Goal: Information Seeking & Learning: Learn about a topic

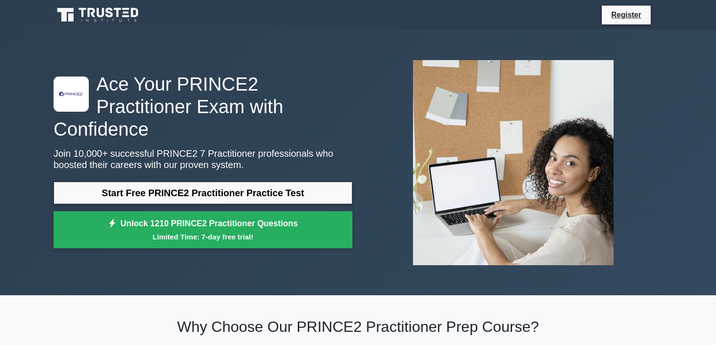
click at [122, 16] on icon at bounding box center [99, 15] width 90 height 18
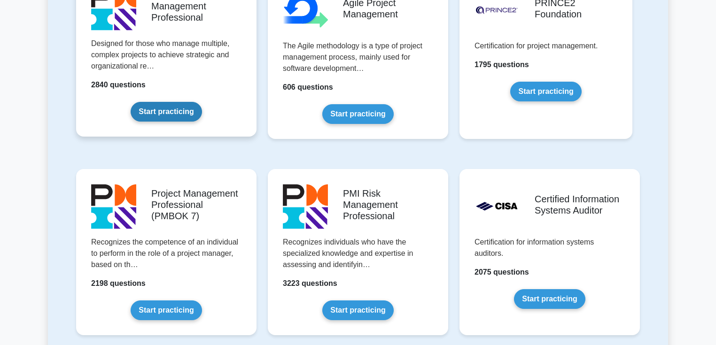
scroll to position [702, 0]
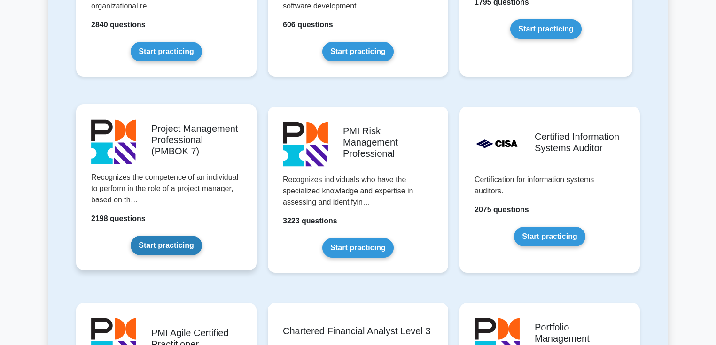
click at [170, 236] on link "Start practicing" at bounding box center [166, 246] width 71 height 20
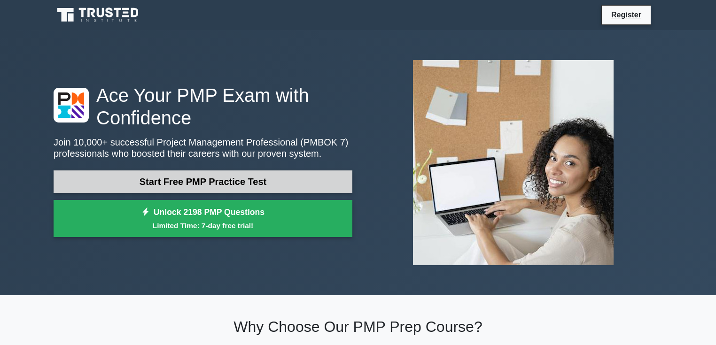
click at [257, 178] on link "Start Free PMP Practice Test" at bounding box center [203, 182] width 299 height 23
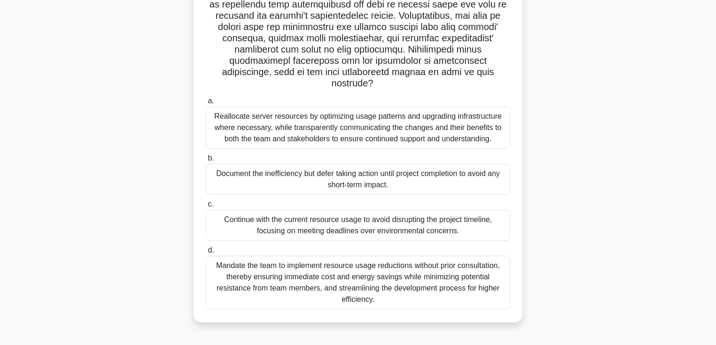
scroll to position [162, 0]
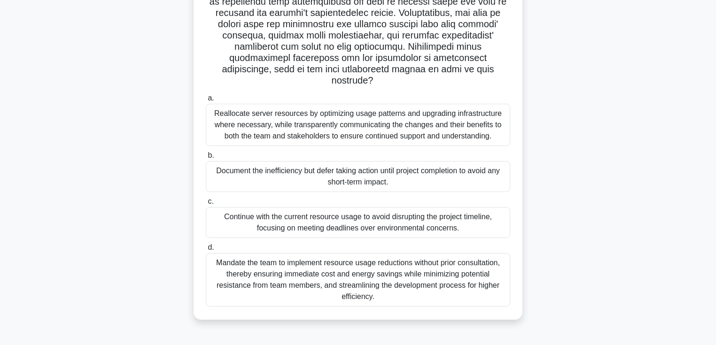
click at [360, 132] on div "Reallocate server resources by optimizing usage patterns and upgrading infrastr…" at bounding box center [358, 125] width 304 height 42
click at [206, 101] on input "a. Reallocate server resources by optimizing usage patterns and upgrading infra…" at bounding box center [206, 98] width 0 height 6
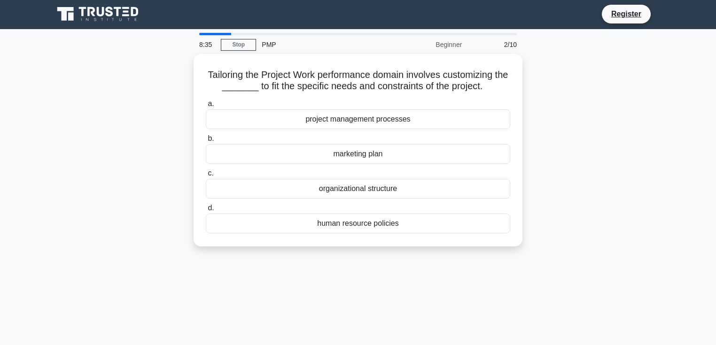
scroll to position [0, 0]
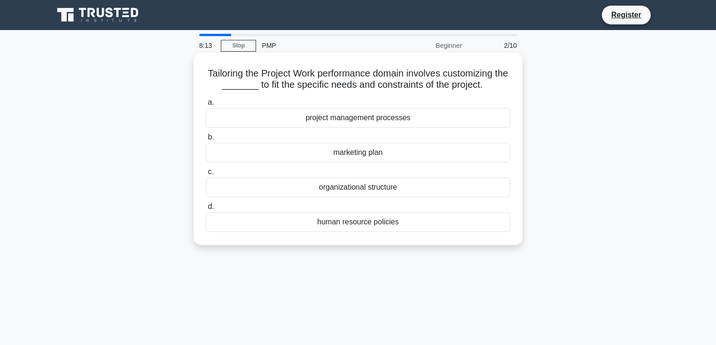
click at [325, 121] on div "project management processes" at bounding box center [358, 118] width 304 height 20
click at [206, 106] on input "a. project management processes" at bounding box center [206, 103] width 0 height 6
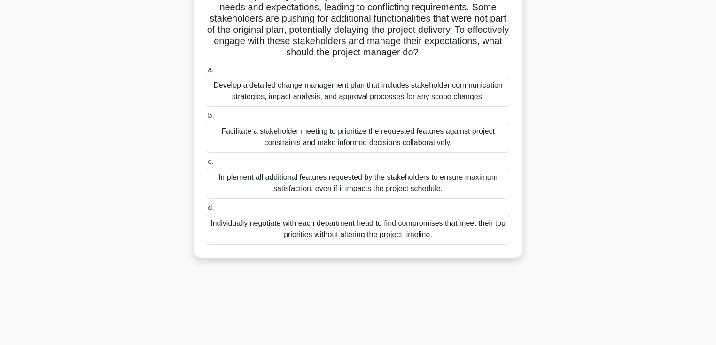
scroll to position [100, 0]
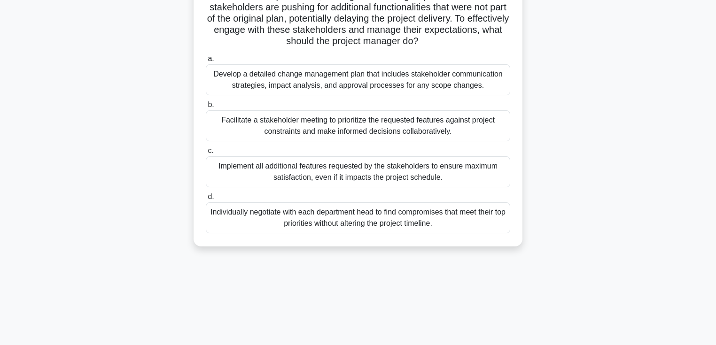
click at [487, 84] on div "Develop a detailed change management plan that includes stakeholder communicati…" at bounding box center [358, 79] width 304 height 31
click at [206, 62] on input "a. Develop a detailed change management plan that includes stakeholder communic…" at bounding box center [206, 59] width 0 height 6
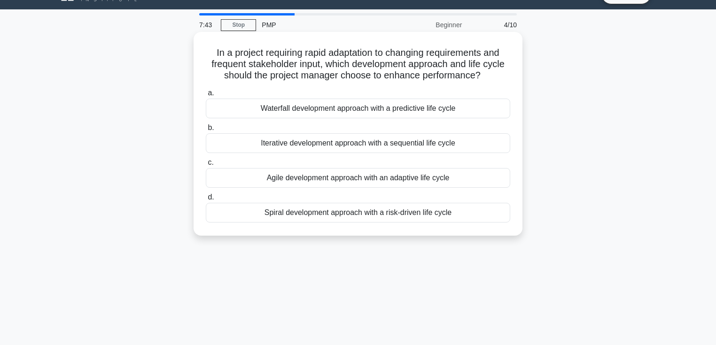
scroll to position [0, 0]
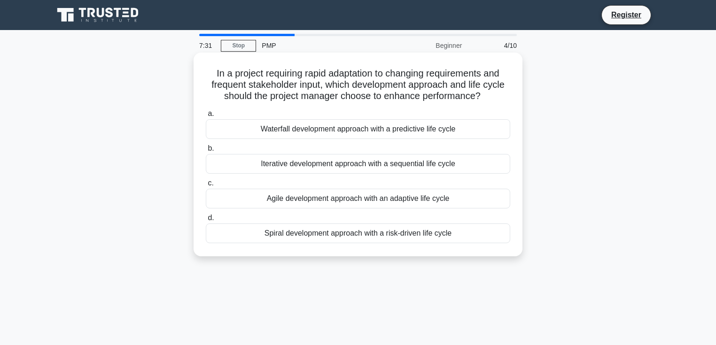
click at [430, 198] on div "Agile development approach with an adaptive life cycle" at bounding box center [358, 199] width 304 height 20
click at [206, 187] on input "c. Agile development approach with an adaptive life cycle" at bounding box center [206, 183] width 0 height 6
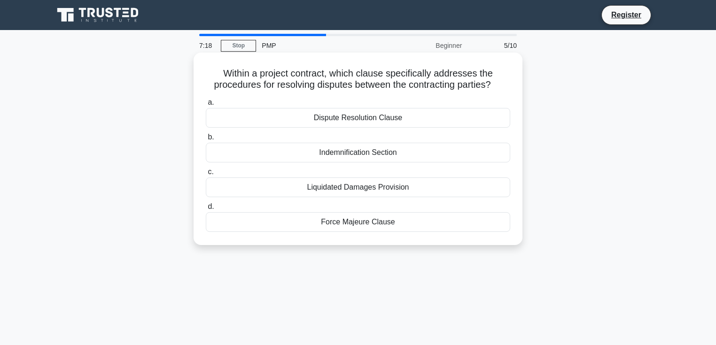
click at [421, 118] on div "Dispute Resolution Clause" at bounding box center [358, 118] width 304 height 20
click at [206, 106] on input "a. Dispute Resolution Clause" at bounding box center [206, 103] width 0 height 6
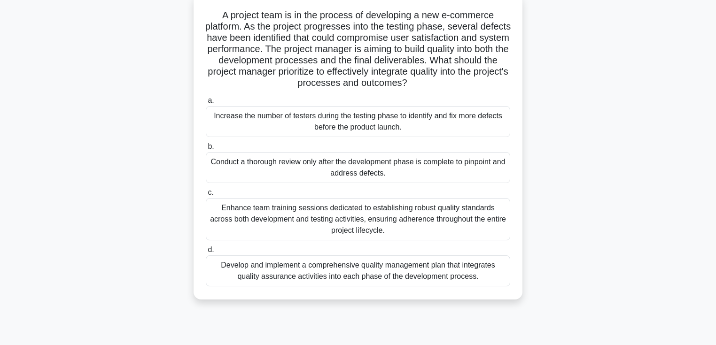
scroll to position [100, 0]
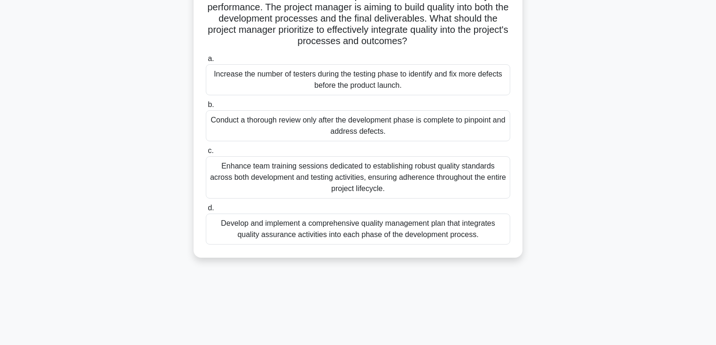
click at [402, 184] on div "Enhance team training sessions dedicated to establishing robust quality standar…" at bounding box center [358, 177] width 304 height 42
click at [206, 154] on input "c. Enhance team training sessions dedicated to establishing robust quality stan…" at bounding box center [206, 151] width 0 height 6
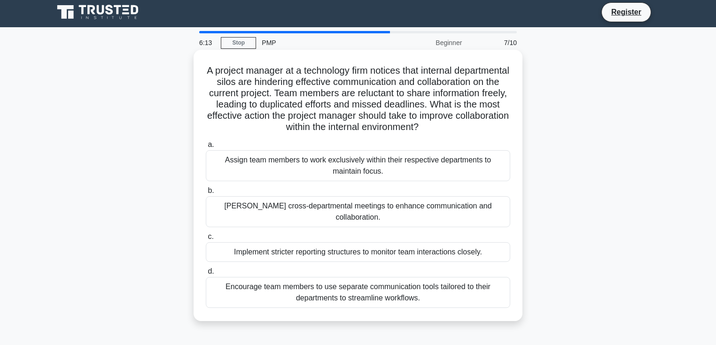
scroll to position [0, 0]
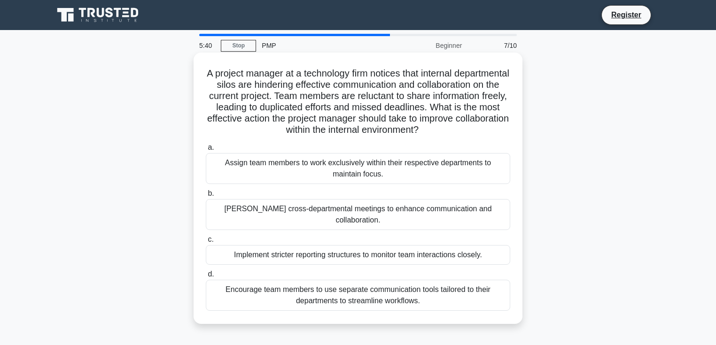
click at [446, 211] on div "Foster cross-departmental meetings to enhance communication and collaboration." at bounding box center [358, 214] width 304 height 31
click at [206, 197] on input "b. Foster cross-departmental meetings to enhance communication and collaboratio…" at bounding box center [206, 194] width 0 height 6
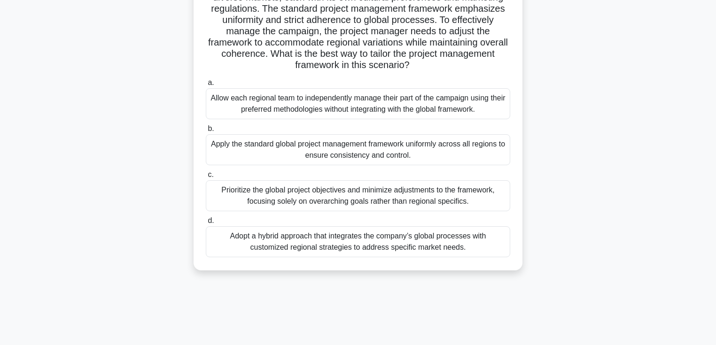
scroll to position [100, 0]
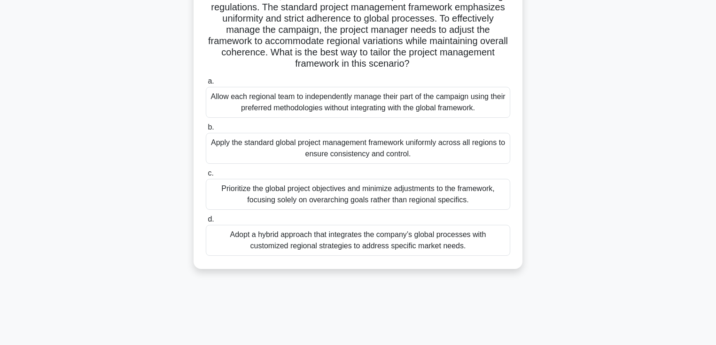
click at [476, 243] on div "Adopt a hybrid approach that integrates the company’s global processes with cus…" at bounding box center [358, 240] width 304 height 31
click at [206, 223] on input "d. Adopt a hybrid approach that integrates the company’s global processes with …" at bounding box center [206, 220] width 0 height 6
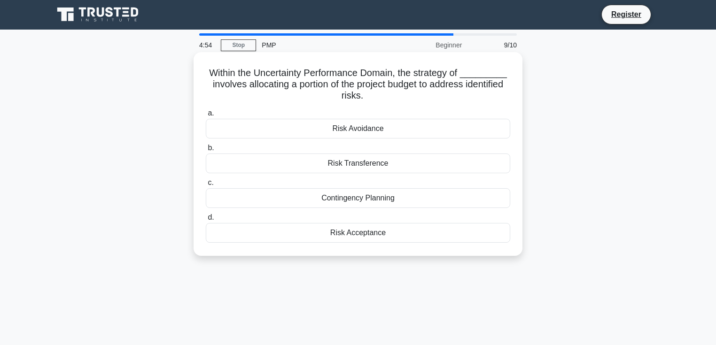
scroll to position [0, 0]
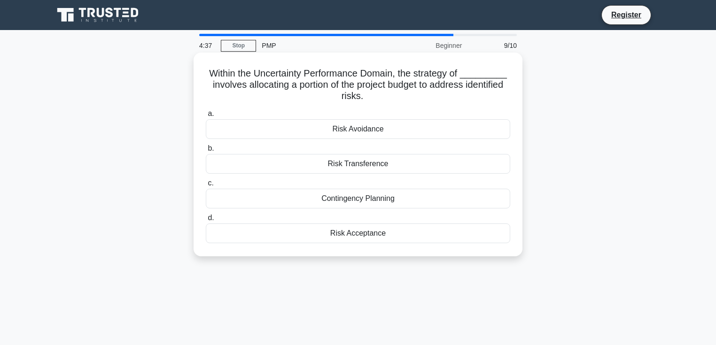
click at [418, 200] on div "Contingency Planning" at bounding box center [358, 199] width 304 height 20
click at [206, 187] on input "c. Contingency Planning" at bounding box center [206, 183] width 0 height 6
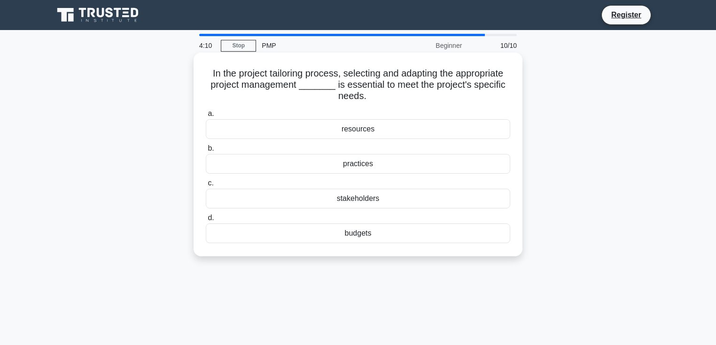
click at [374, 166] on div "practices" at bounding box center [358, 164] width 304 height 20
click at [206, 152] on input "b. practices" at bounding box center [206, 149] width 0 height 6
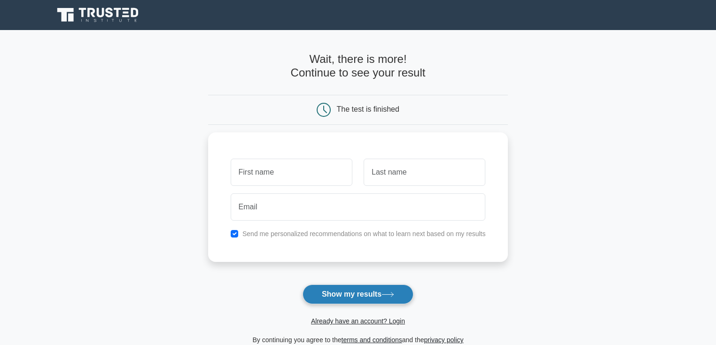
click at [374, 295] on button "Show my results" at bounding box center [358, 295] width 111 height 20
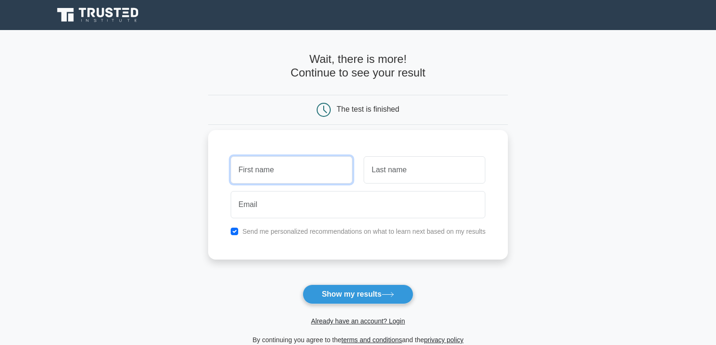
click at [312, 172] on input "text" at bounding box center [292, 169] width 122 height 27
type input "Joost"
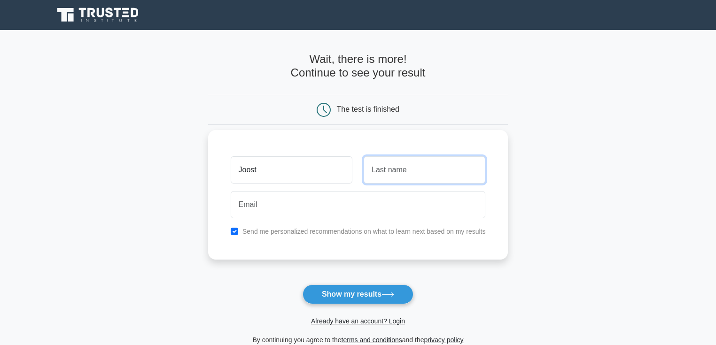
click at [421, 169] on input "text" at bounding box center [425, 169] width 122 height 27
type input "Conradie"
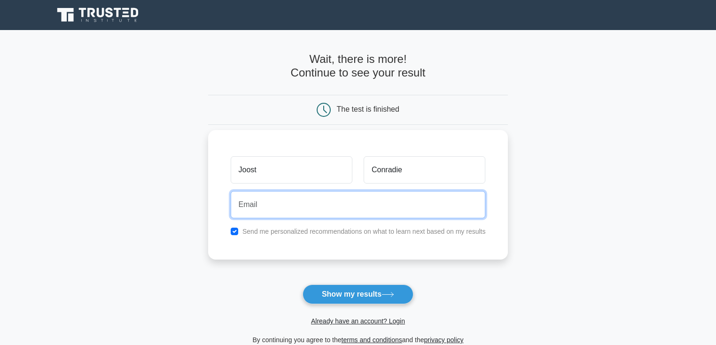
click at [342, 211] on input "email" at bounding box center [358, 204] width 255 height 27
type input "joostnorplats@gmail.com"
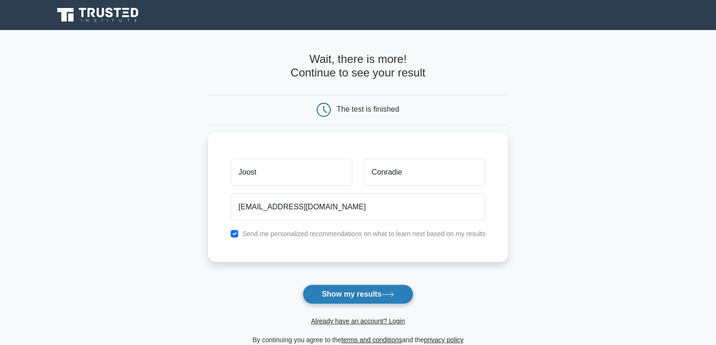
click at [354, 295] on button "Show my results" at bounding box center [358, 295] width 111 height 20
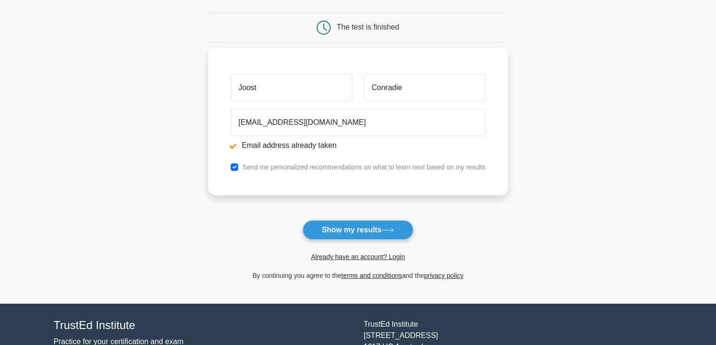
scroll to position [100, 0]
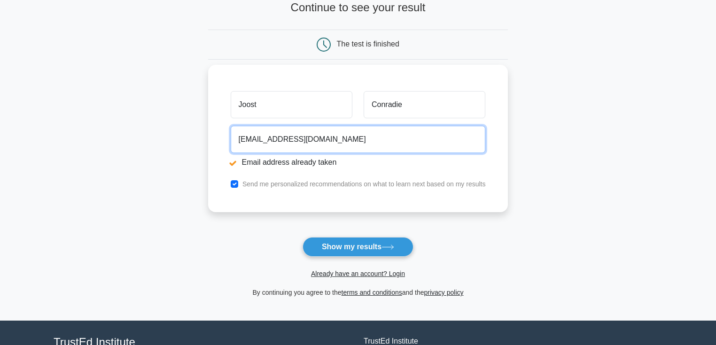
drag, startPoint x: 332, startPoint y: 140, endPoint x: 323, endPoint y: 140, distance: 8.9
click at [323, 140] on input "joostnorplats@gmail.com" at bounding box center [358, 139] width 255 height 27
drag, startPoint x: 331, startPoint y: 140, endPoint x: 283, endPoint y: 141, distance: 47.9
click at [283, 141] on input "joostnorplats@gmail.com" at bounding box center [358, 139] width 255 height 27
drag, startPoint x: 278, startPoint y: 139, endPoint x: 272, endPoint y: 130, distance: 10.8
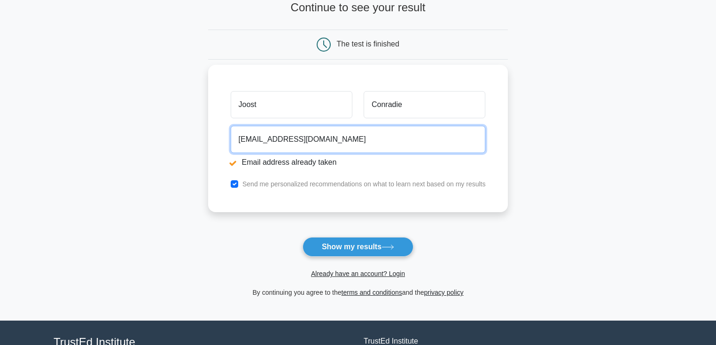
click at [273, 132] on input "joostnorplats@gmail.com" at bounding box center [358, 139] width 255 height 27
drag, startPoint x: 351, startPoint y: 138, endPoint x: 214, endPoint y: 145, distance: 137.4
click at [214, 145] on div "Joost Conradie joostnorplats@gmail.com Email address already taken Send me pers…" at bounding box center [358, 139] width 300 height 148
drag, startPoint x: 350, startPoint y: 147, endPoint x: 317, endPoint y: 138, distance: 34.0
click at [317, 138] on input "email" at bounding box center [358, 139] width 255 height 27
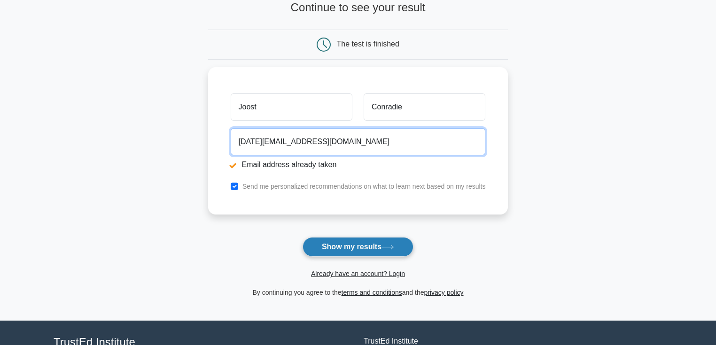
type input "jan13@gmail.com"
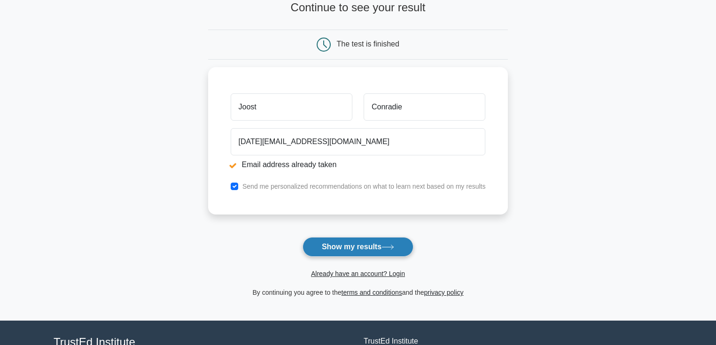
click at [369, 244] on button "Show my results" at bounding box center [358, 247] width 111 height 20
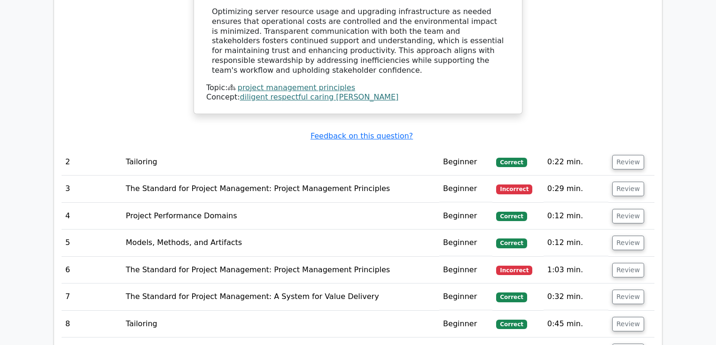
scroll to position [1253, 0]
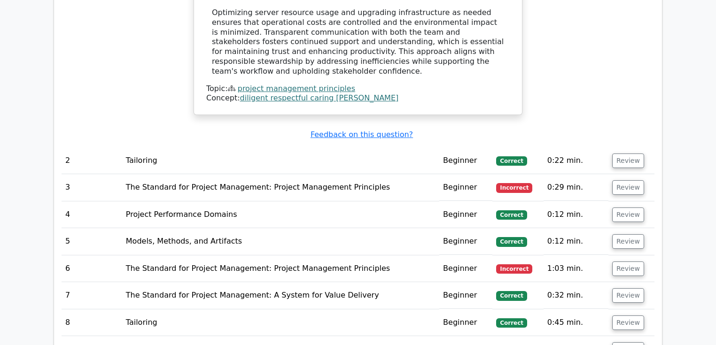
click at [301, 174] on td "The Standard for Project Management: Project Management Principles" at bounding box center [280, 187] width 317 height 27
click at [618, 180] on button "Review" at bounding box center [628, 187] width 32 height 15
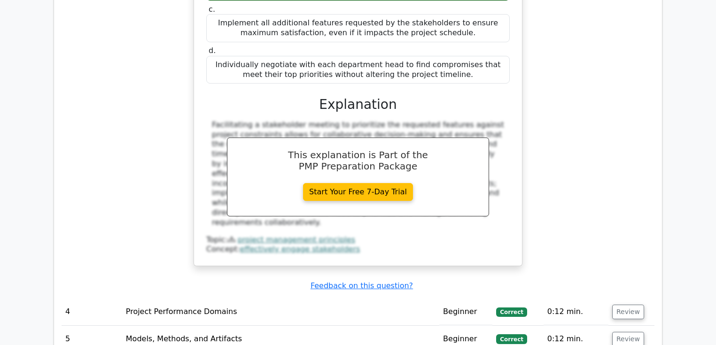
scroll to position [1704, 0]
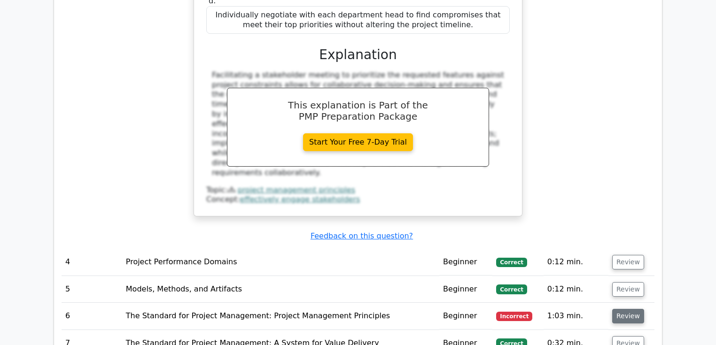
click at [621, 309] on button "Review" at bounding box center [628, 316] width 32 height 15
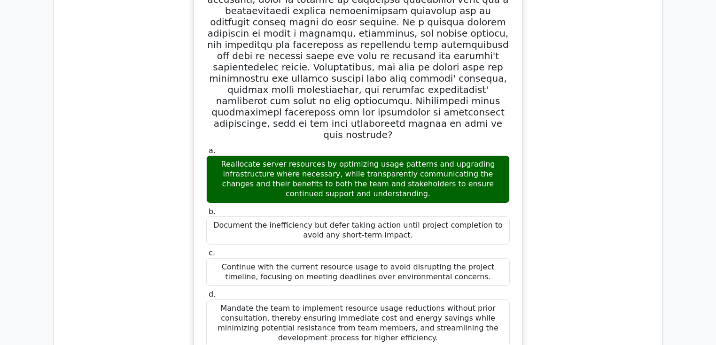
scroll to position [802, 0]
